Goal: Information Seeking & Learning: Learn about a topic

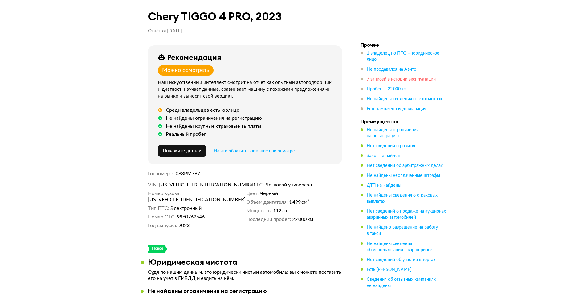
click at [397, 79] on span "7 записей в истории эксплуатации" at bounding box center [401, 79] width 69 height 4
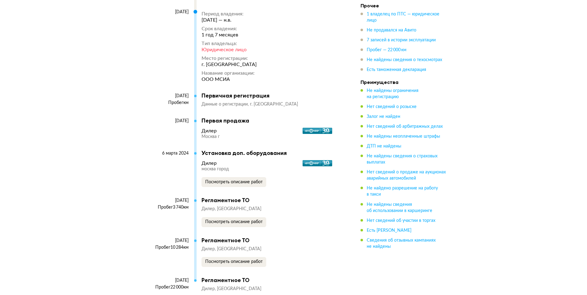
scroll to position [1060, 0]
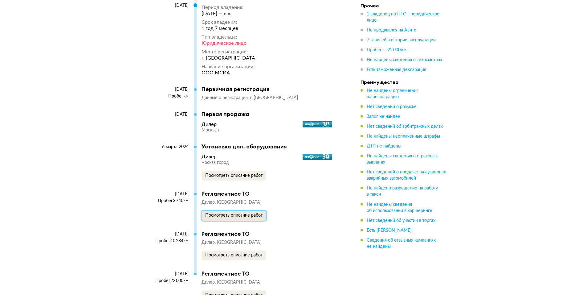
click at [224, 214] on button "Посмотреть описание работ" at bounding box center [234, 216] width 65 height 10
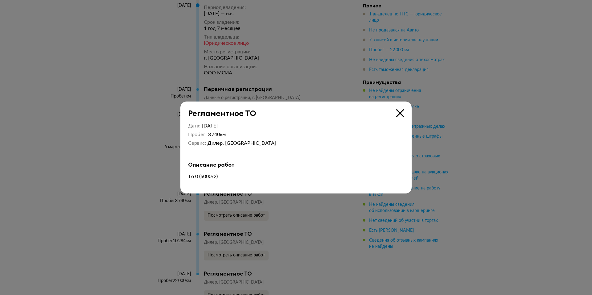
click at [485, 156] on div at bounding box center [296, 147] width 592 height 295
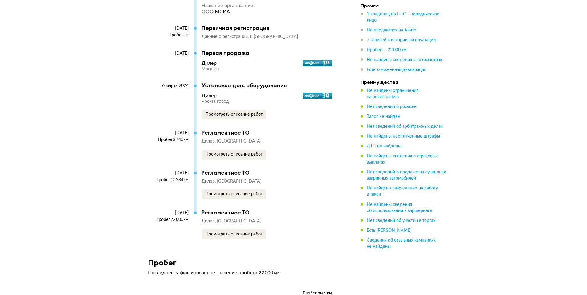
scroll to position [1122, 0]
click at [227, 191] on span "Посмотреть описание работ" at bounding box center [233, 193] width 57 height 4
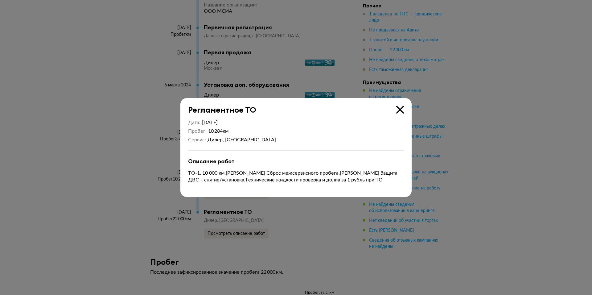
click at [488, 191] on div at bounding box center [296, 147] width 592 height 295
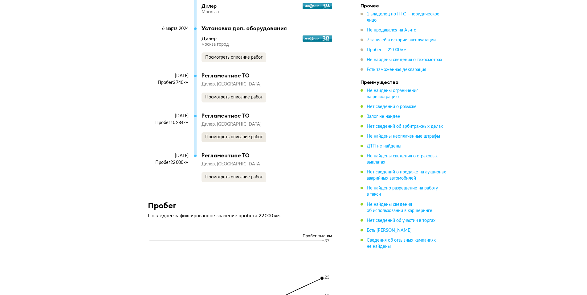
scroll to position [1184, 0]
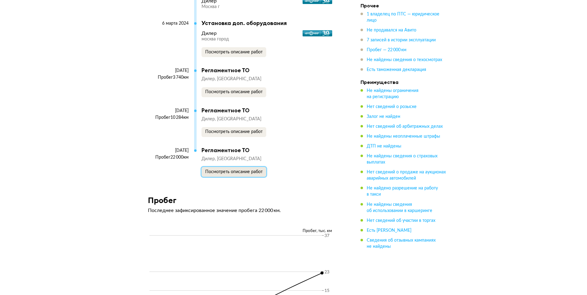
click at [238, 170] on span "Посмотреть описание работ" at bounding box center [233, 172] width 57 height 4
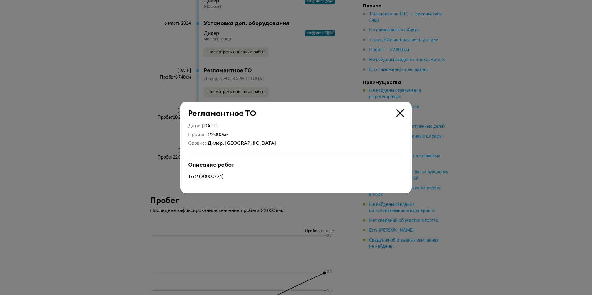
click at [457, 166] on div at bounding box center [296, 147] width 592 height 295
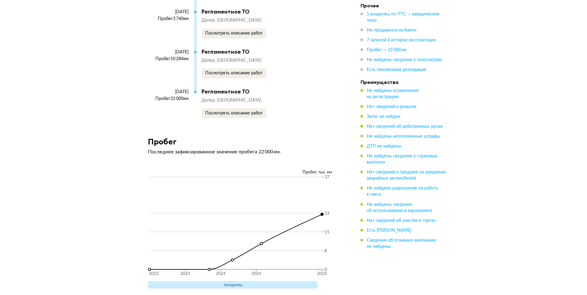
scroll to position [1245, 0]
